Goal: Book appointment/travel/reservation

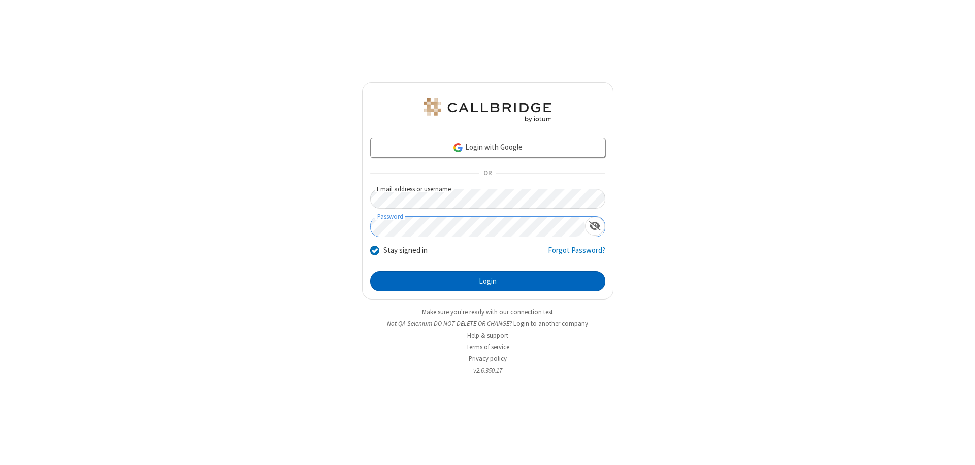
click at [488, 281] on button "Login" at bounding box center [487, 281] width 235 height 20
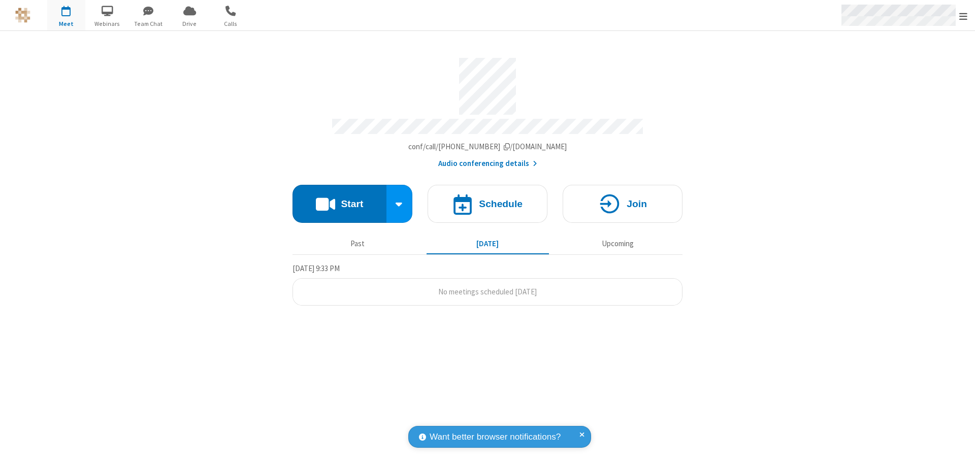
click at [964, 16] on span "Open menu" at bounding box center [964, 16] width 8 height 10
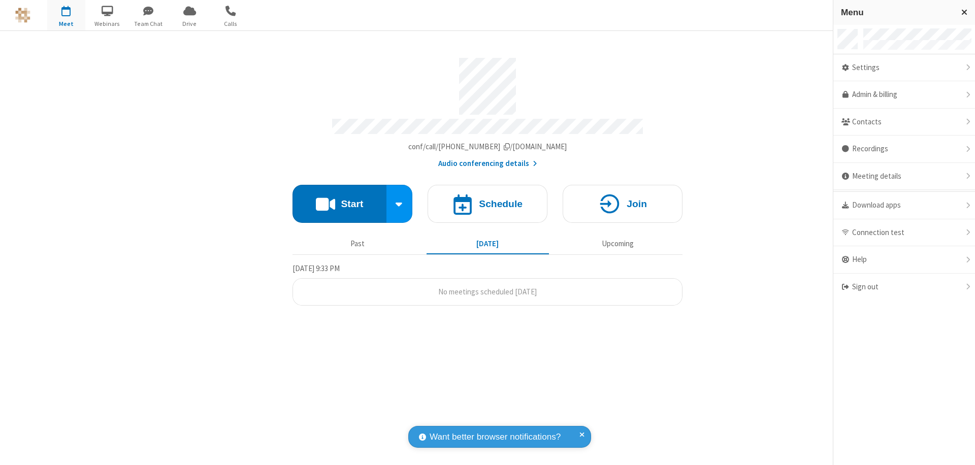
click at [66, 15] on span "button" at bounding box center [66, 10] width 38 height 17
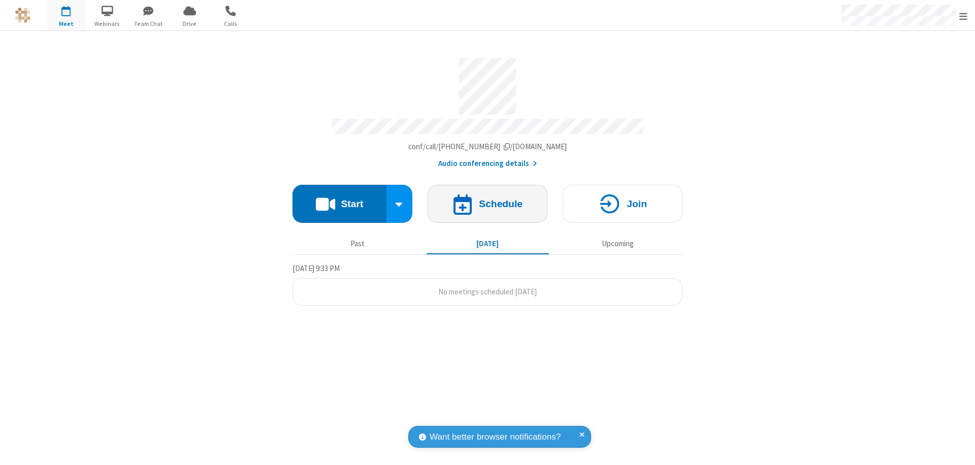
click at [488, 199] on h4 "Schedule" at bounding box center [501, 204] width 44 height 10
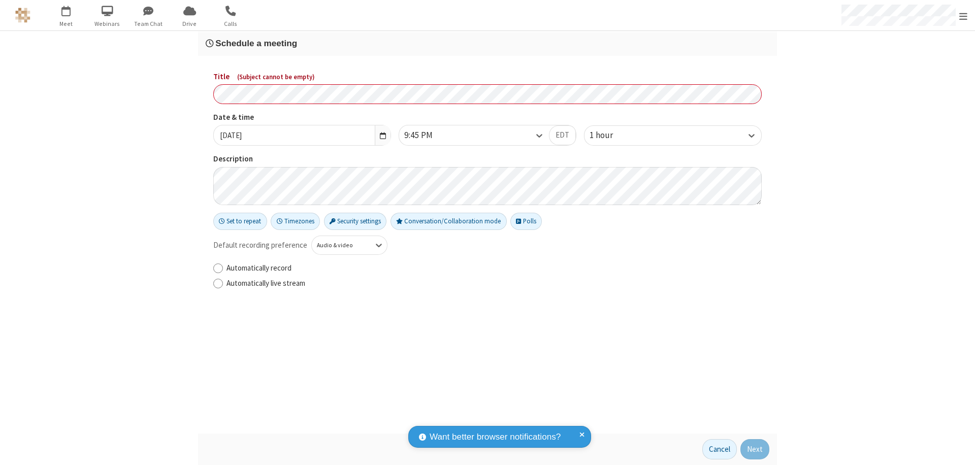
click at [488, 43] on h3 "Schedule a meeting" at bounding box center [488, 44] width 564 height 10
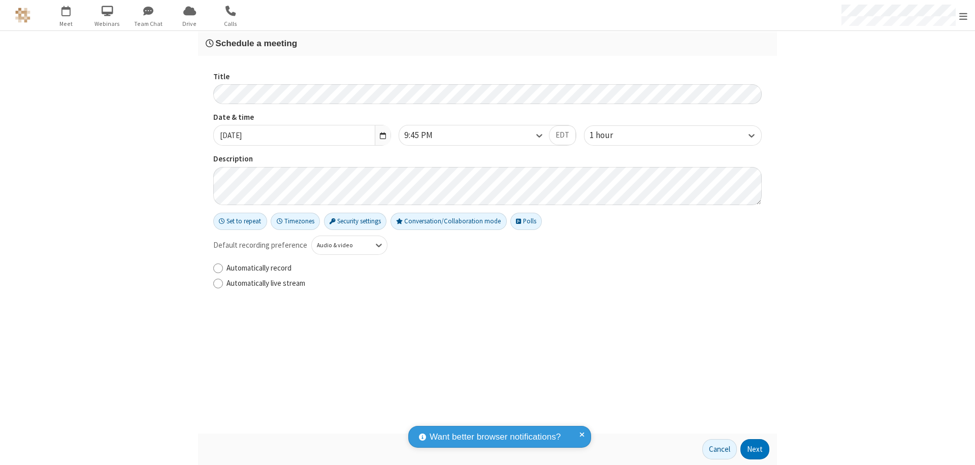
click at [755, 450] on button "Next" at bounding box center [755, 449] width 29 height 20
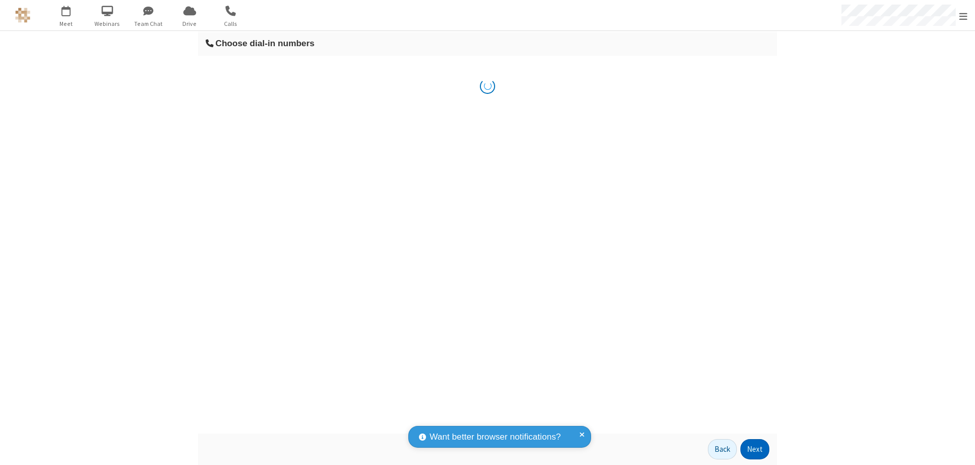
click at [755, 450] on button "Next" at bounding box center [755, 449] width 29 height 20
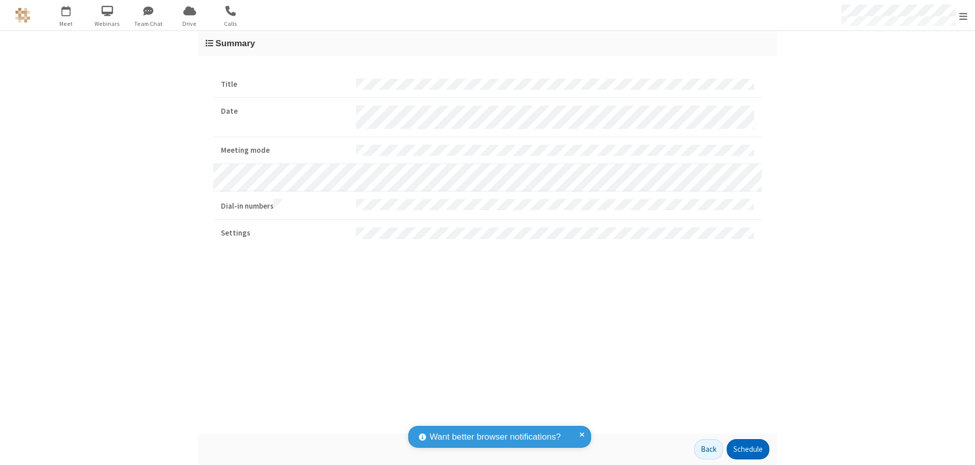
click at [748, 450] on button "Schedule" at bounding box center [748, 449] width 43 height 20
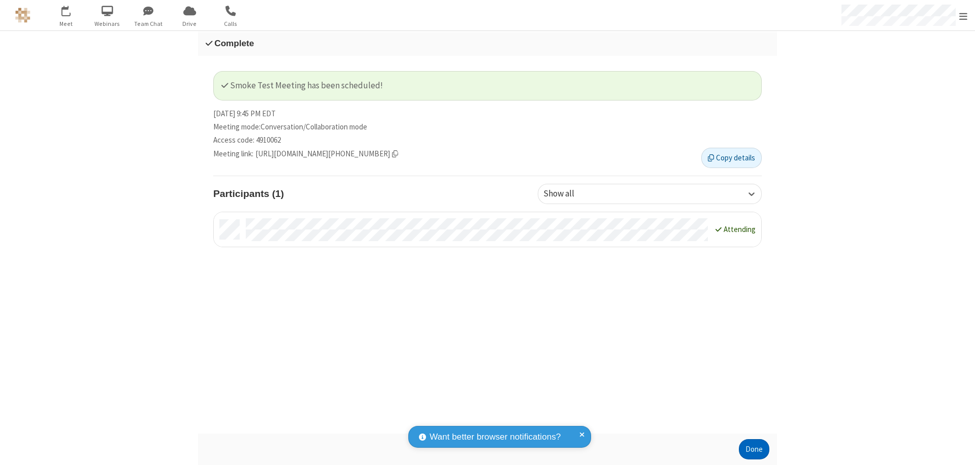
click at [754, 450] on button "Done" at bounding box center [754, 449] width 30 height 20
